Goal: Find contact information: Find contact information

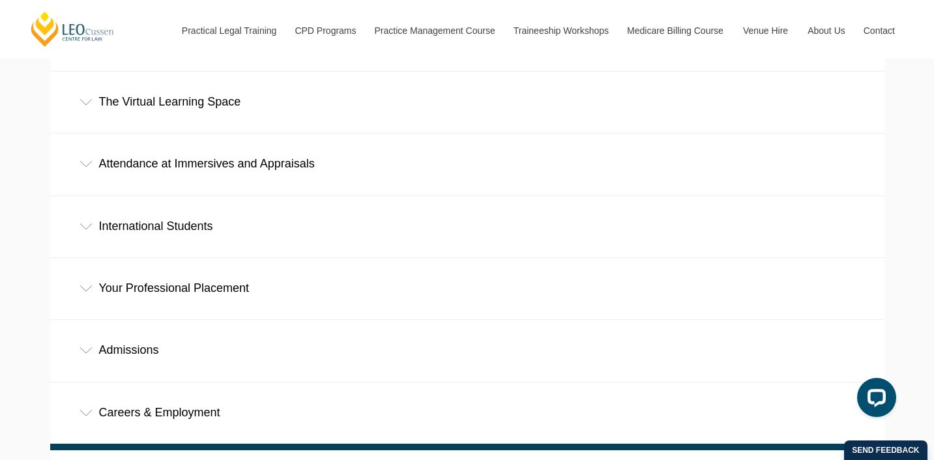
scroll to position [710, 0]
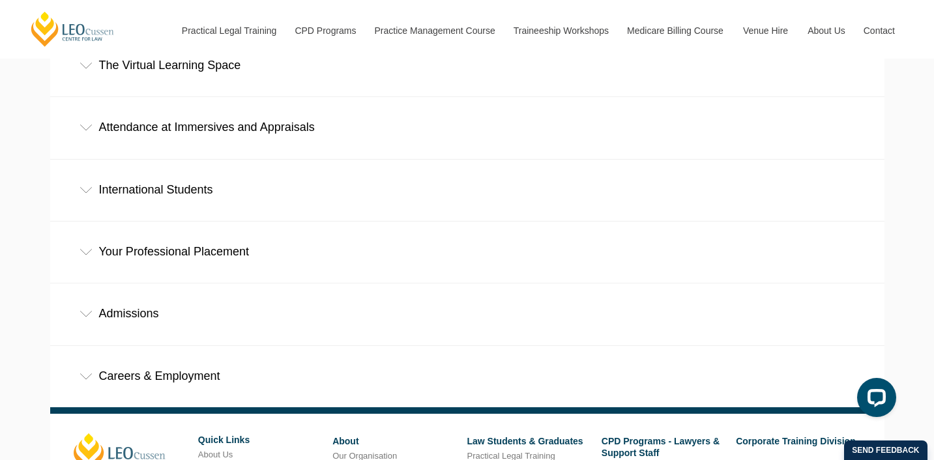
click at [234, 222] on div "Your Professional Placement" at bounding box center [467, 252] width 835 height 61
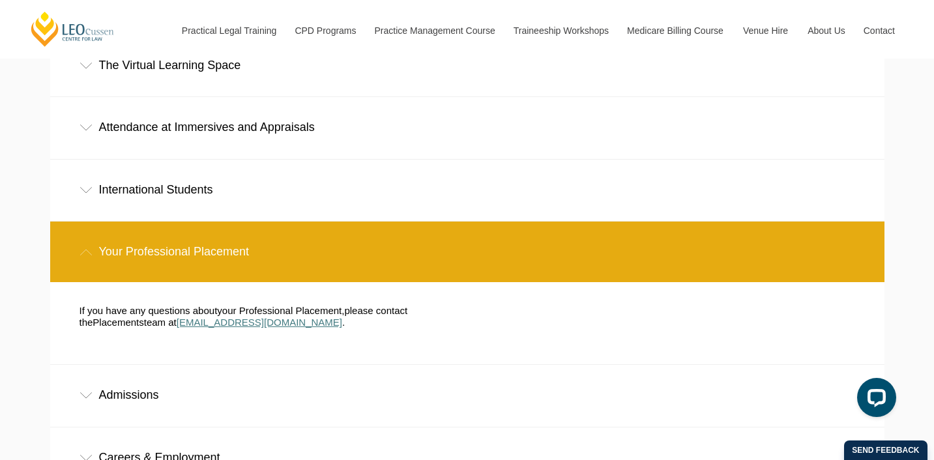
click at [211, 317] on span "[EMAIL_ADDRESS][DOMAIN_NAME]" at bounding box center [260, 322] width 166 height 11
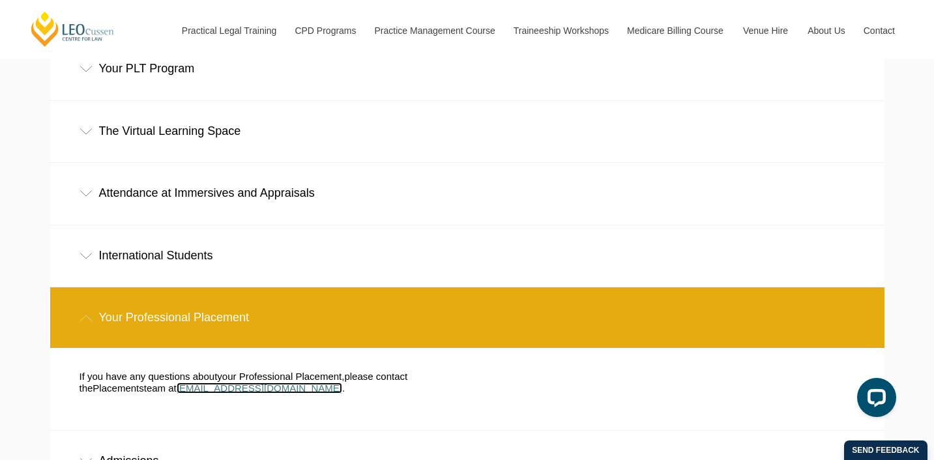
scroll to position [645, 0]
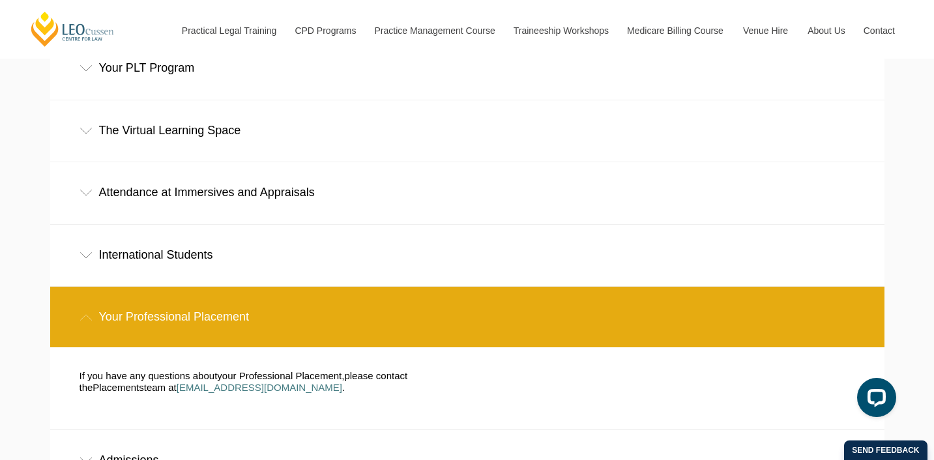
click at [232, 287] on div "Your Professional Placement" at bounding box center [467, 317] width 835 height 61
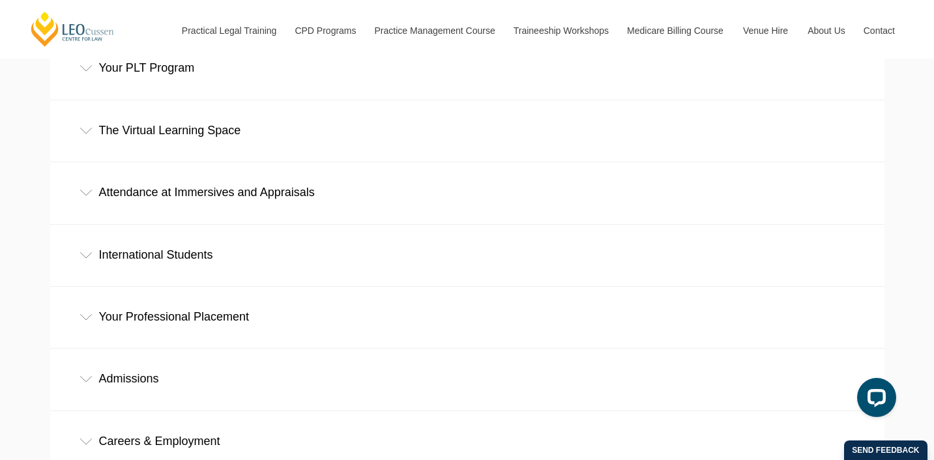
click at [232, 287] on div "Your Professional Placement" at bounding box center [467, 317] width 835 height 61
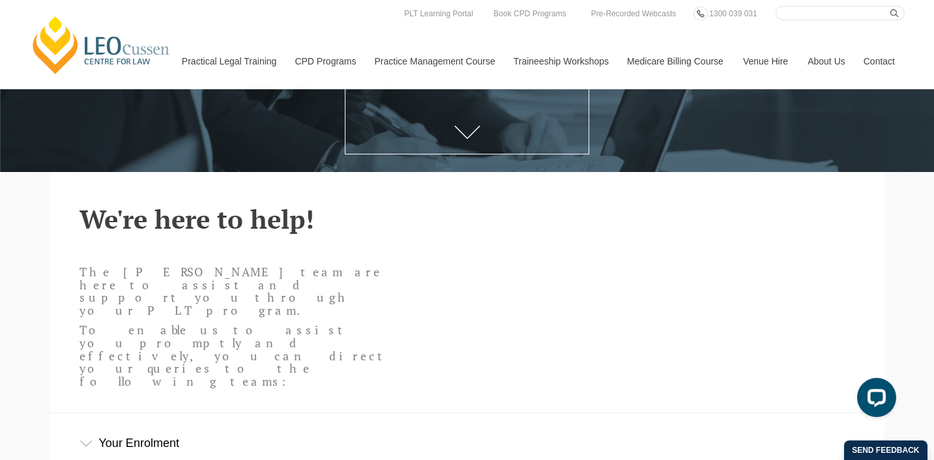
scroll to position [0, 0]
